Goal: Find specific page/section: Find specific page/section

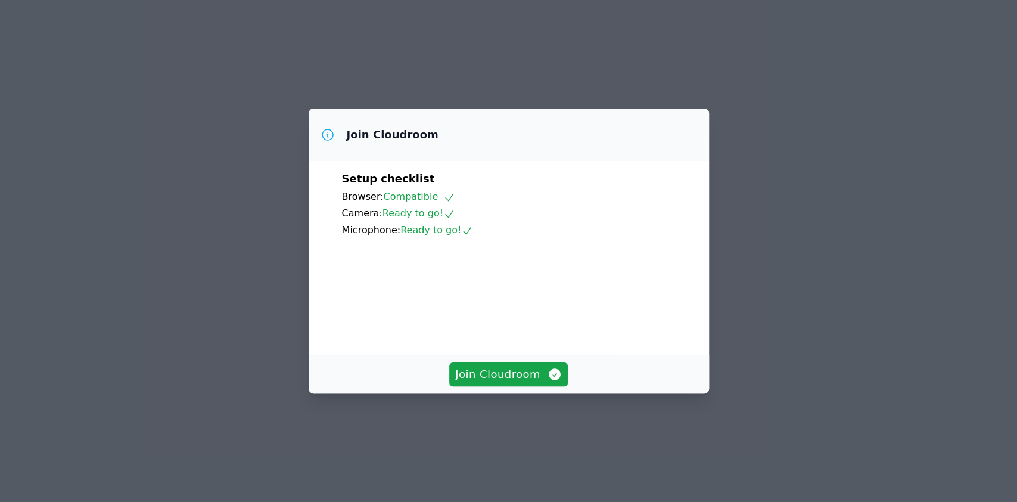
scroll to position [24, 0]
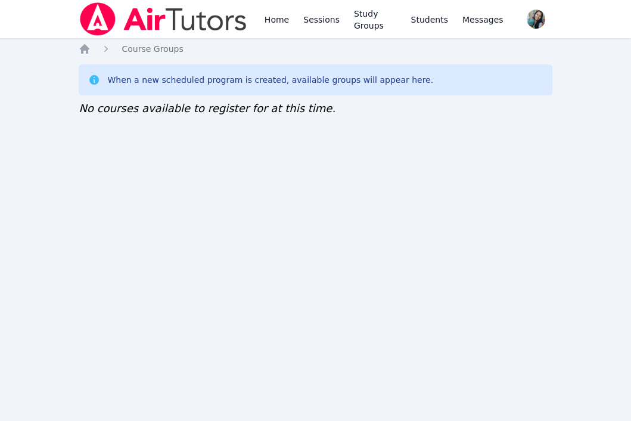
click at [414, 181] on div "Home Sessions Study Groups Students Messages Open user menu Sokha Lee Open main…" at bounding box center [315, 210] width 631 height 421
